Goal: Find specific page/section: Find specific page/section

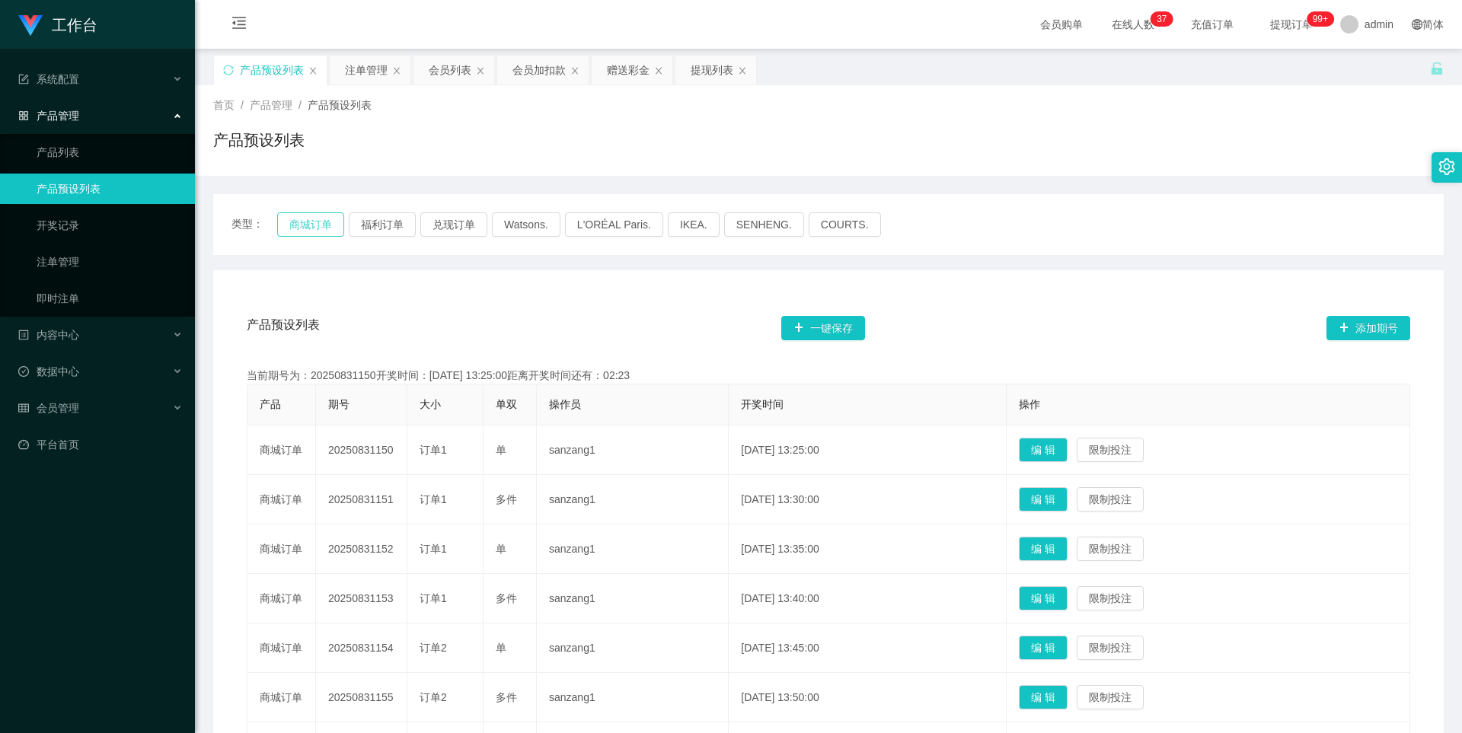
click at [296, 226] on button "商城订单" at bounding box center [310, 224] width 67 height 24
click at [308, 224] on button "商城订单" at bounding box center [310, 224] width 67 height 24
click at [361, 231] on button "福利订单" at bounding box center [382, 224] width 67 height 24
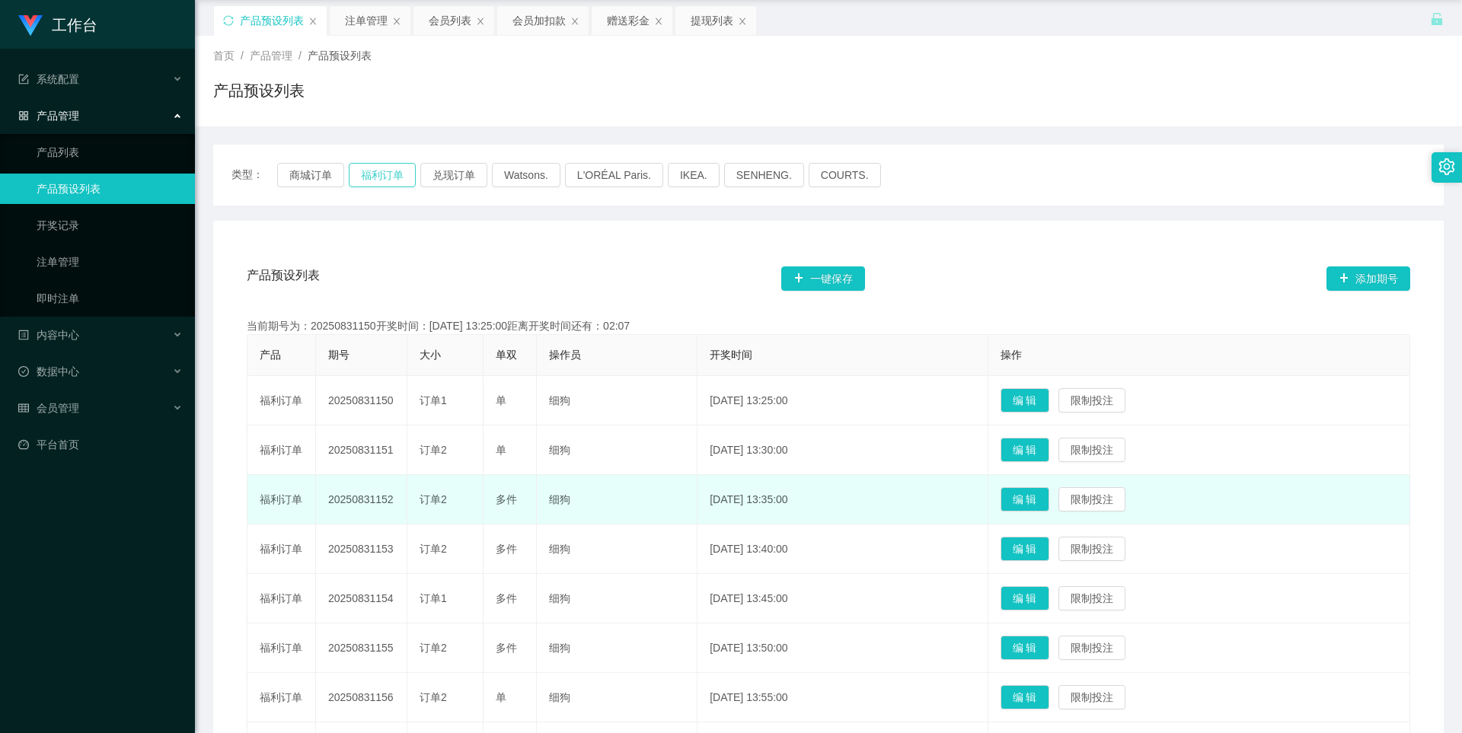
scroll to position [21, 0]
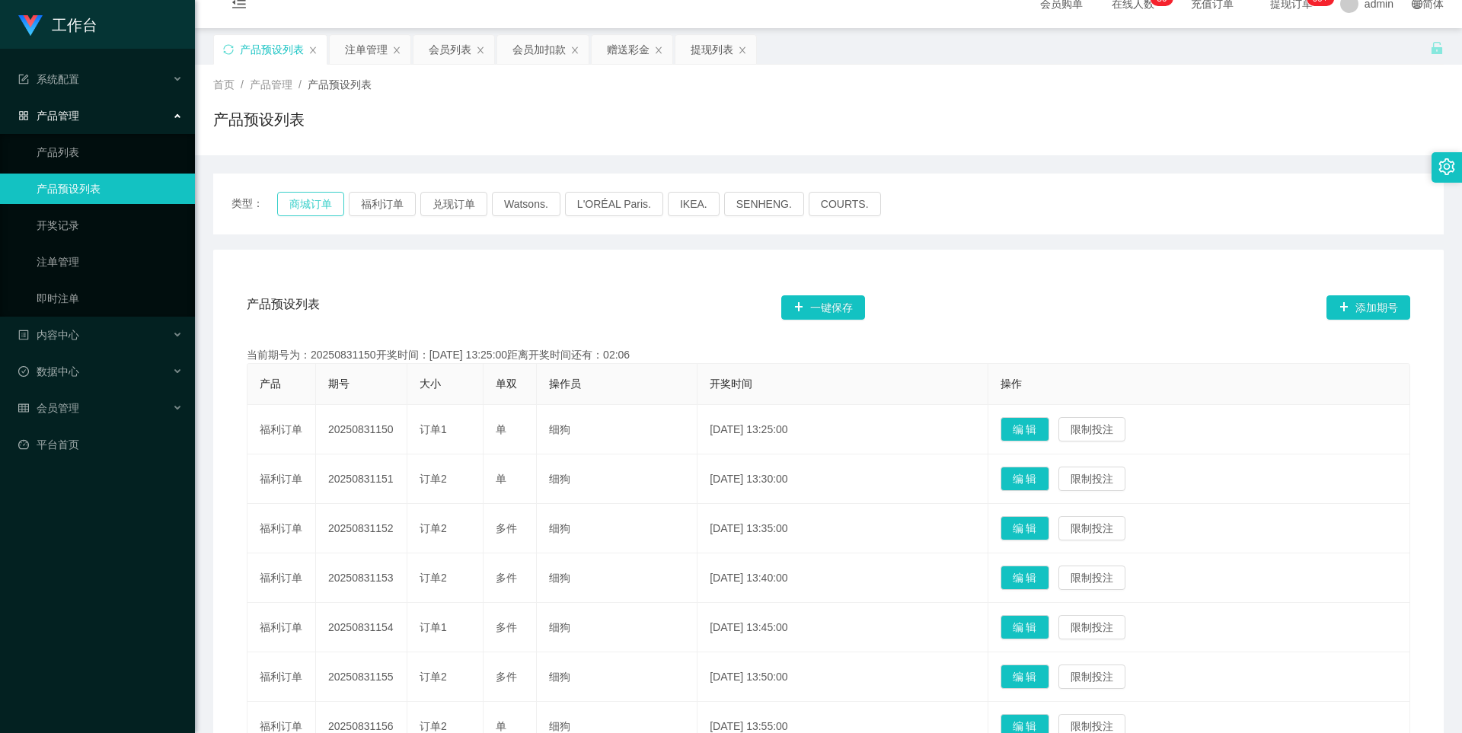
click at [308, 212] on button "商城订单" at bounding box center [310, 204] width 67 height 24
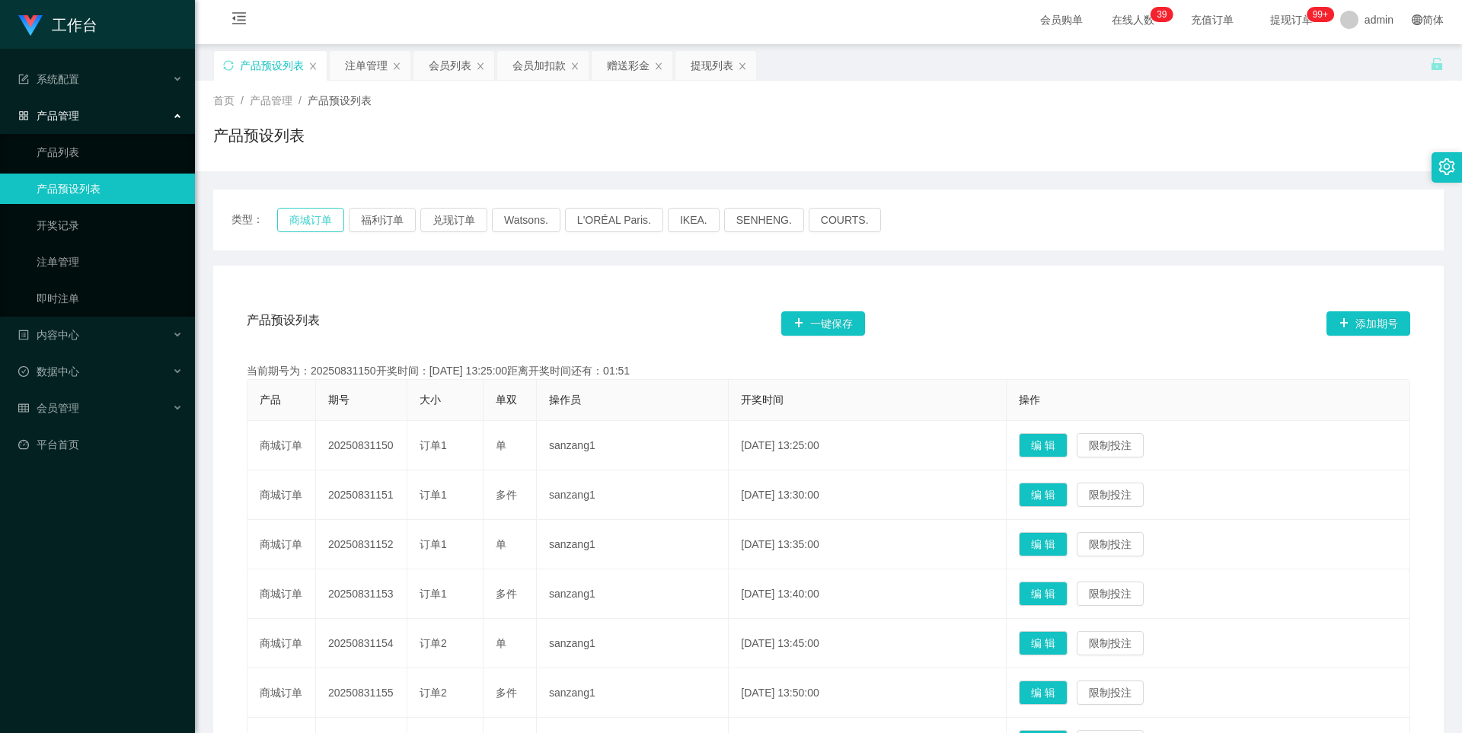
scroll to position [0, 0]
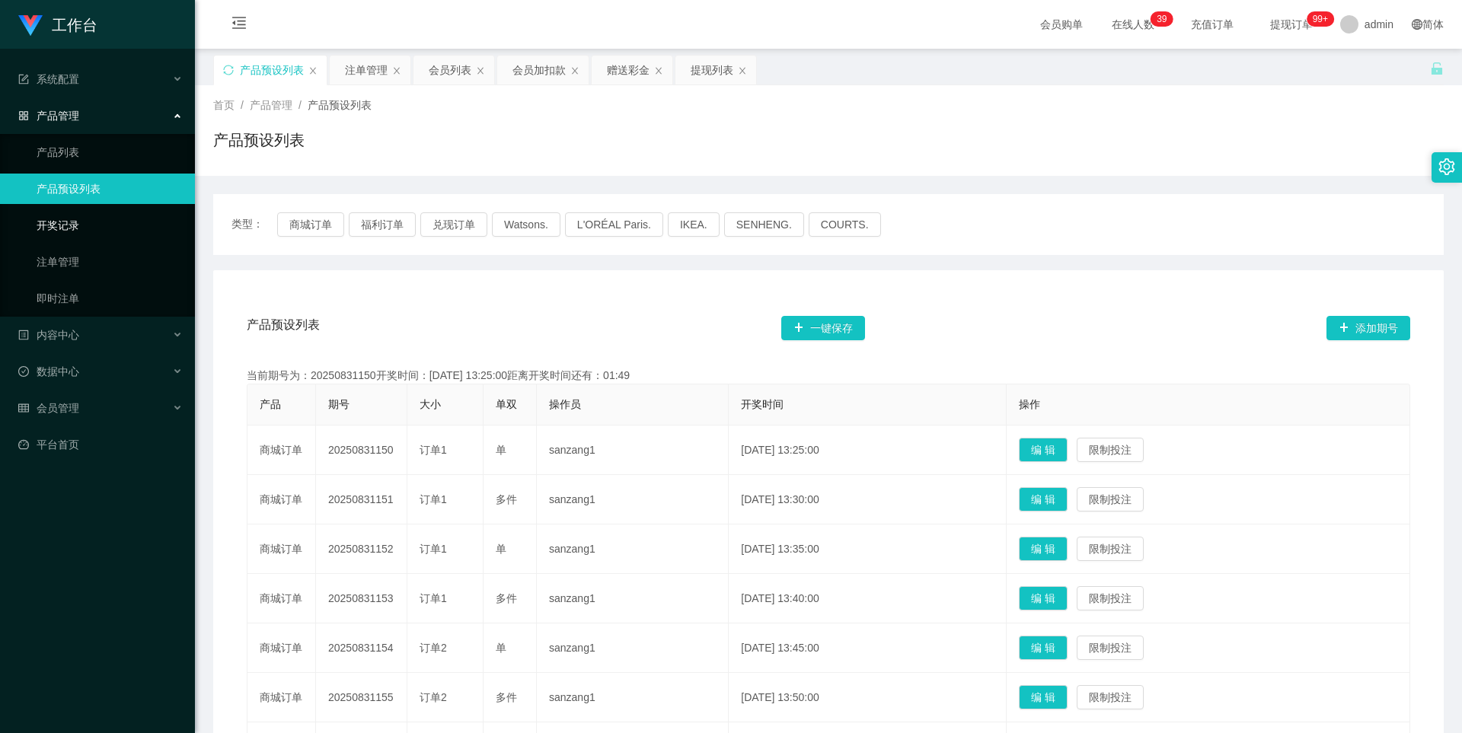
click at [80, 223] on link "开奖记录" at bounding box center [110, 225] width 146 height 30
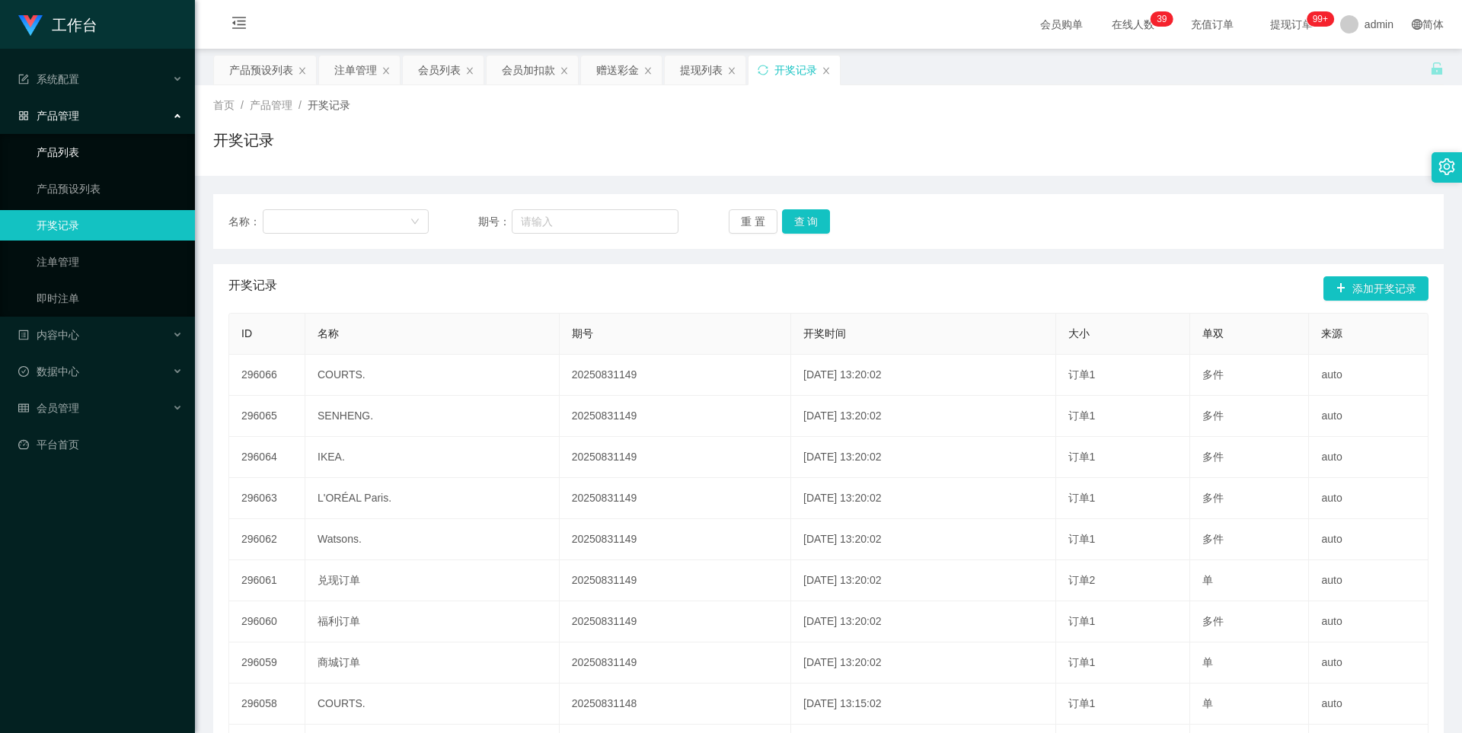
click at [81, 161] on link "产品列表" at bounding box center [110, 152] width 146 height 30
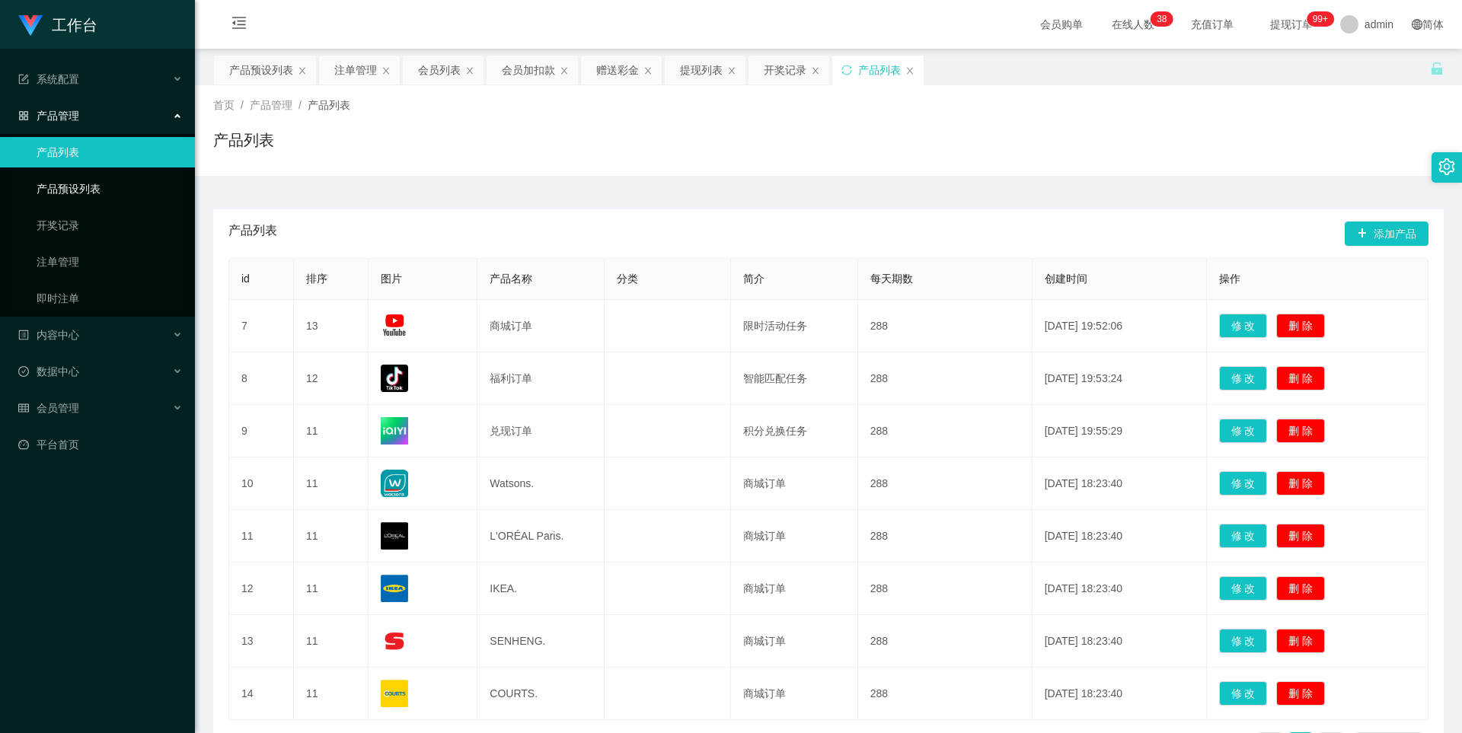
click at [93, 186] on link "产品预设列表" at bounding box center [110, 189] width 146 height 30
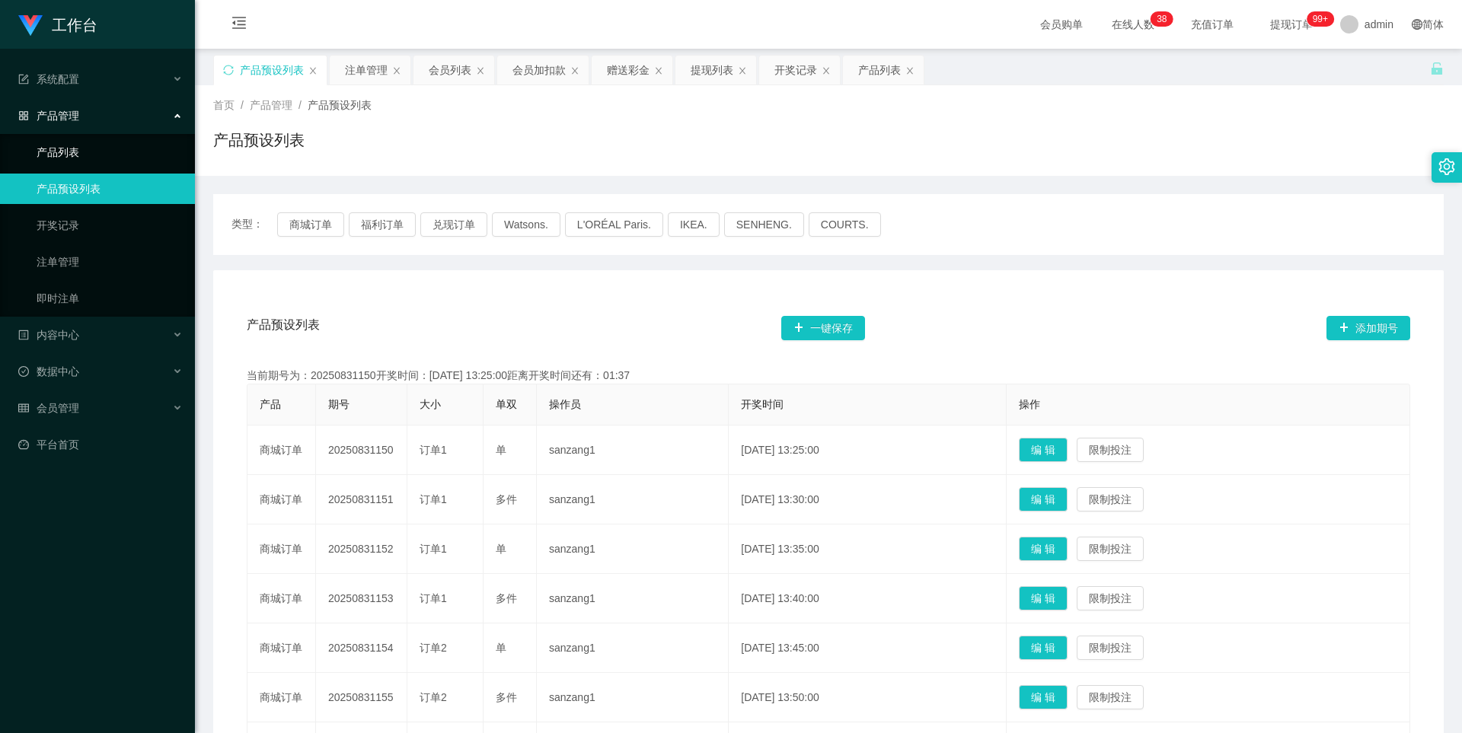
click at [94, 166] on link "产品列表" at bounding box center [110, 152] width 146 height 30
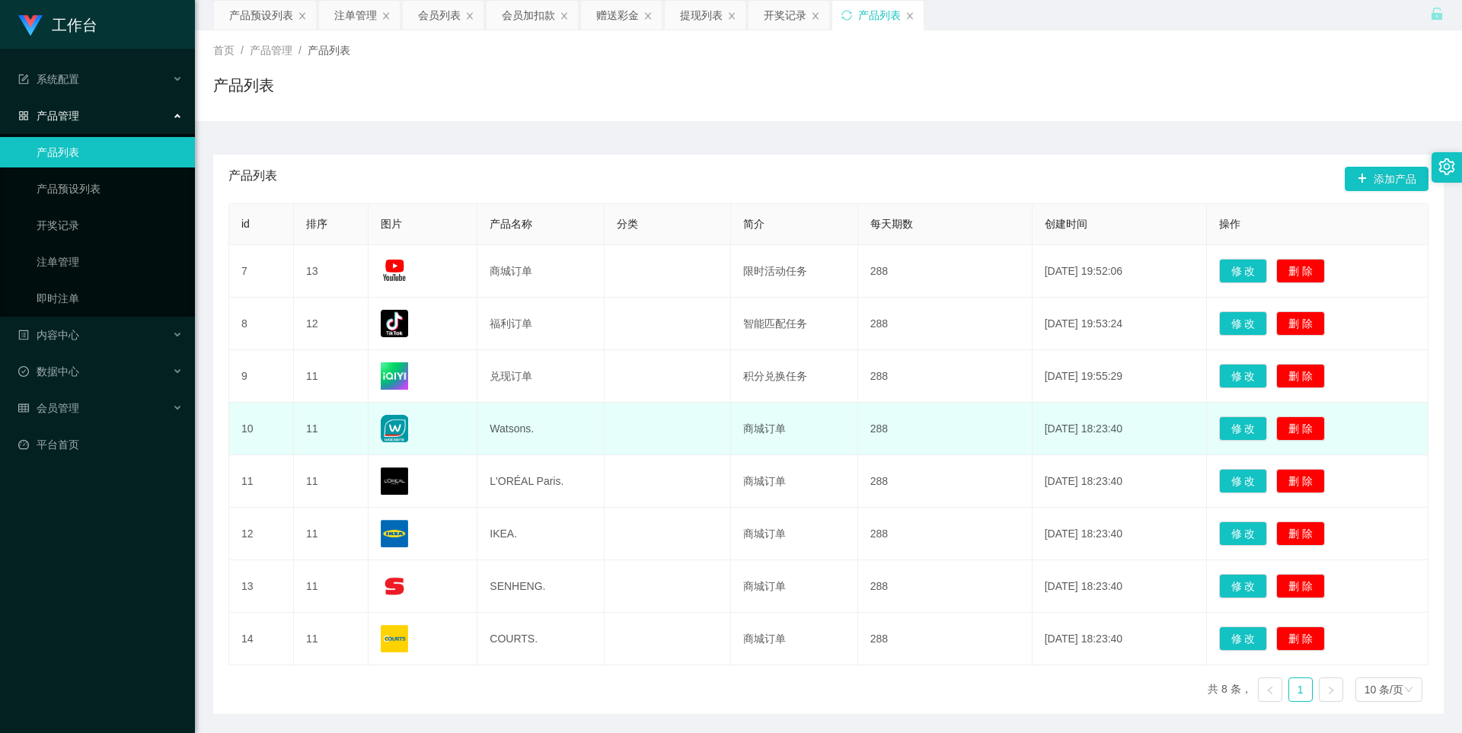
scroll to position [76, 0]
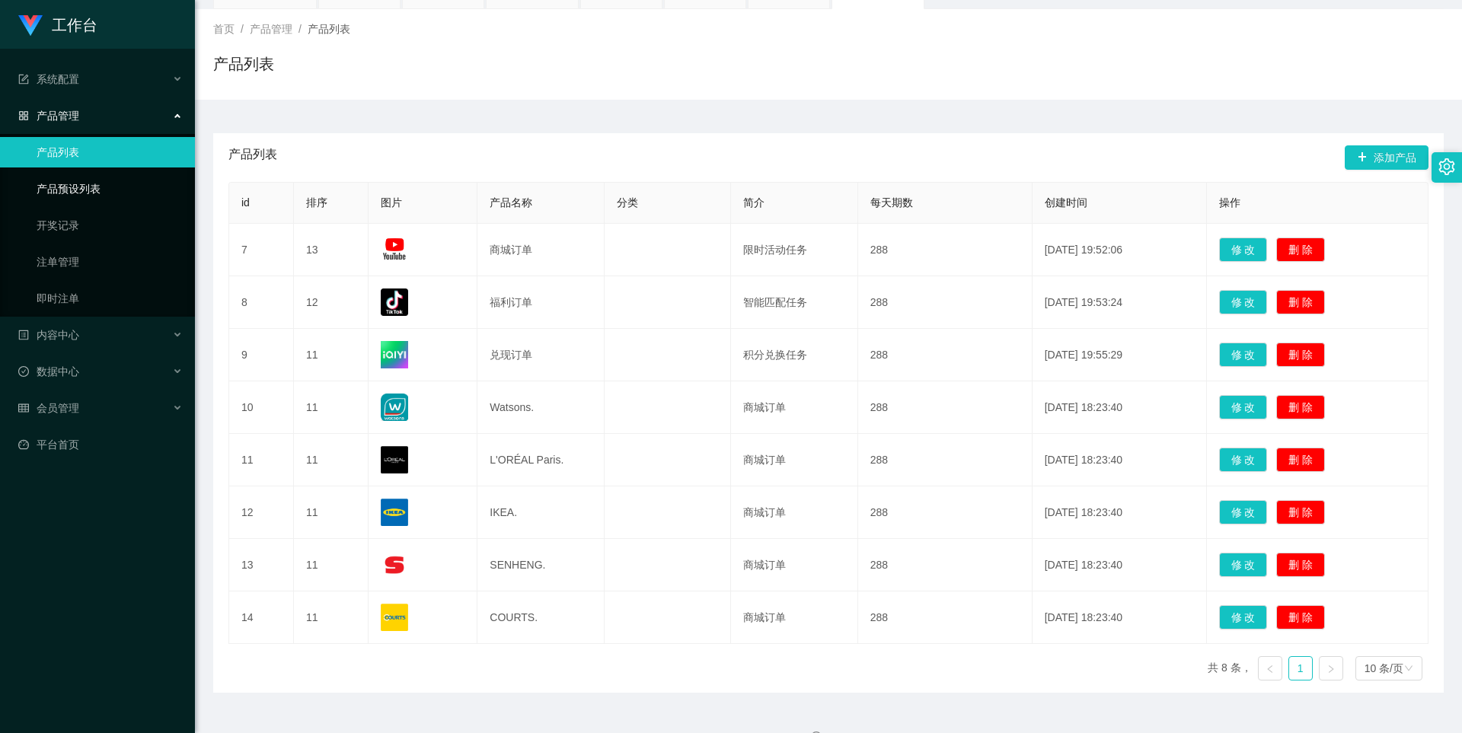
click at [123, 186] on link "产品预设列表" at bounding box center [110, 189] width 146 height 30
